Goal: Transaction & Acquisition: Purchase product/service

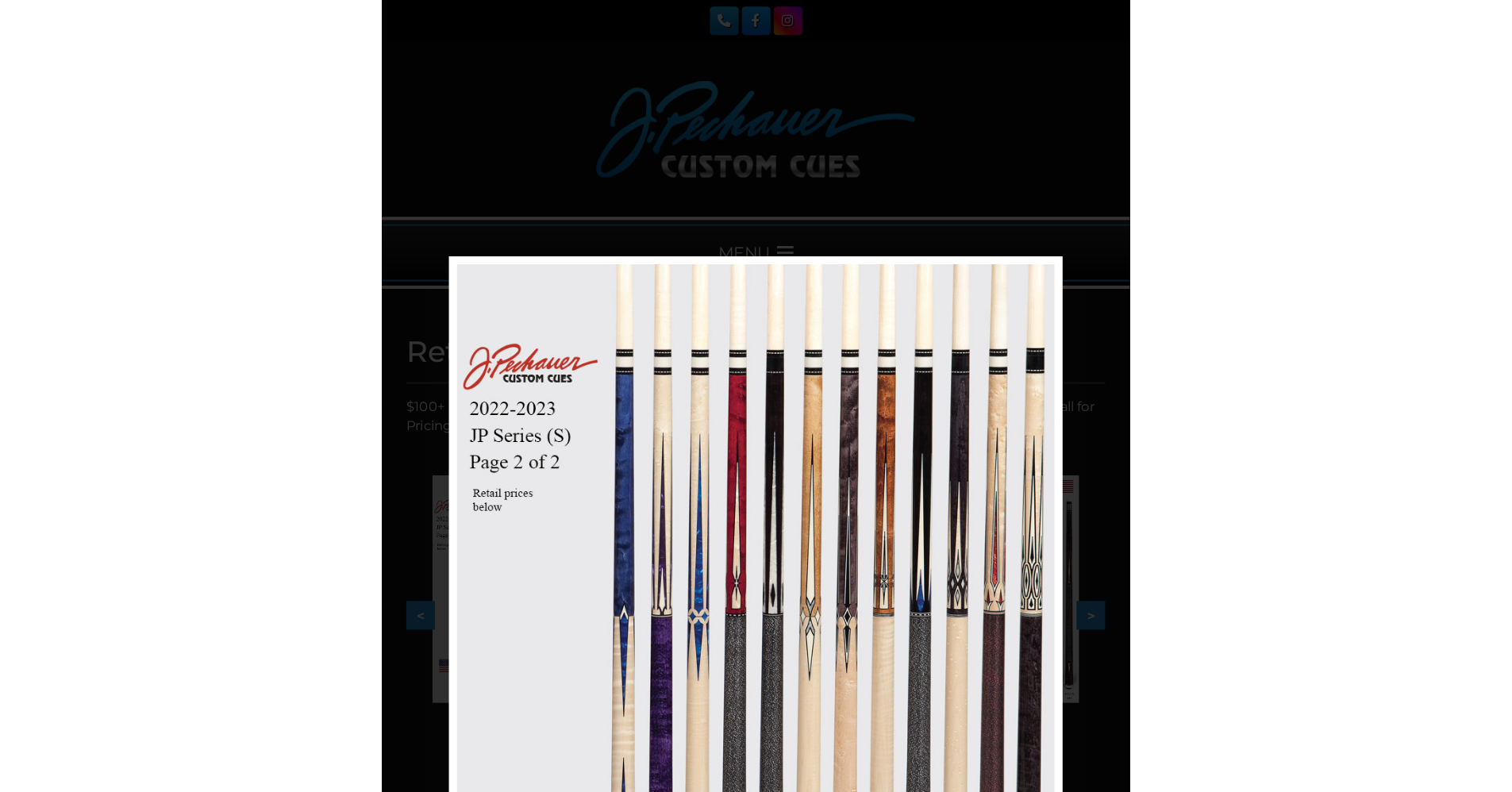
scroll to position [249, 0]
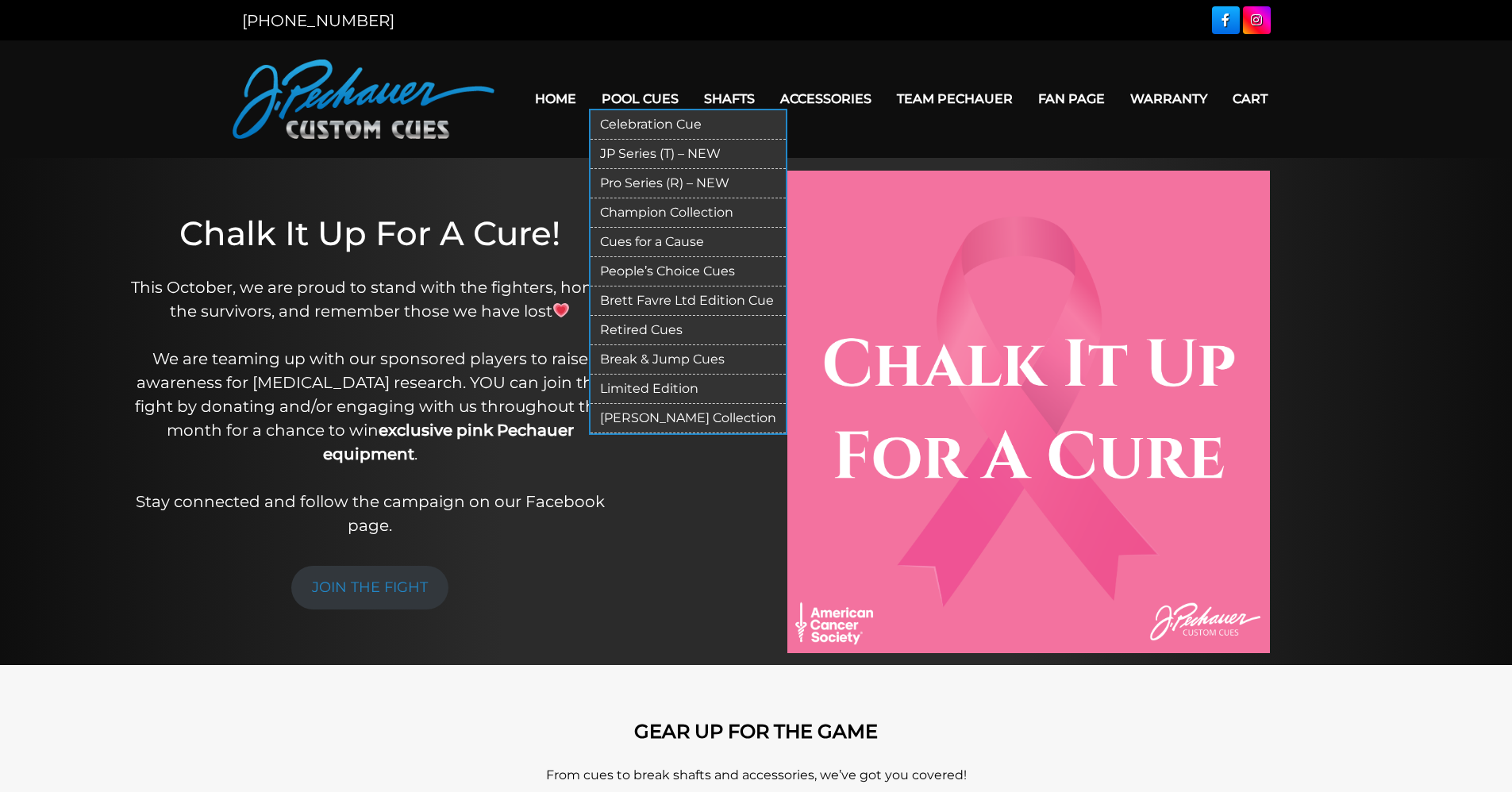
click at [651, 357] on link "Break & Jump Cues" at bounding box center [688, 359] width 195 height 29
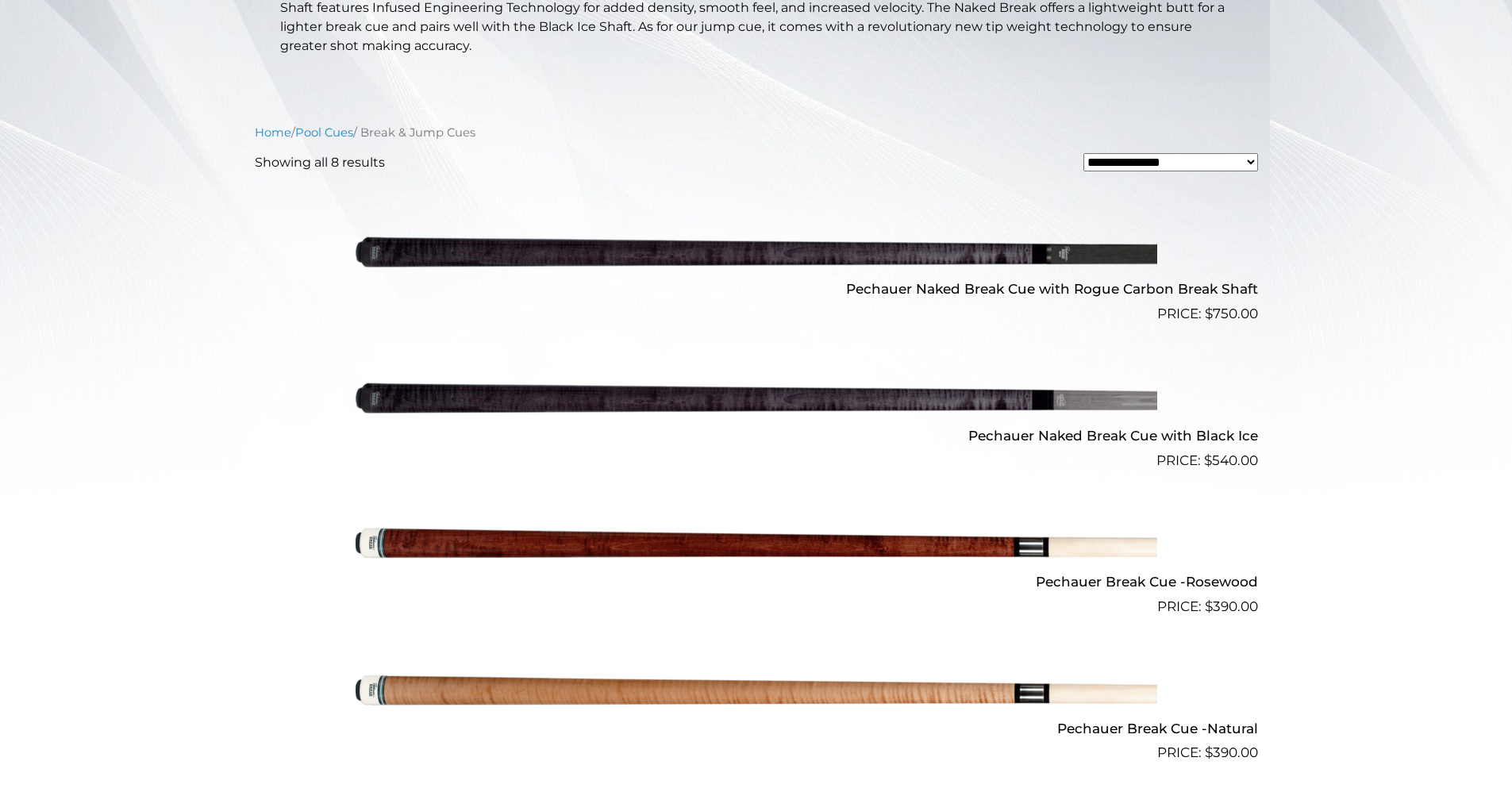
scroll to position [404, 0]
